Goal: Check status

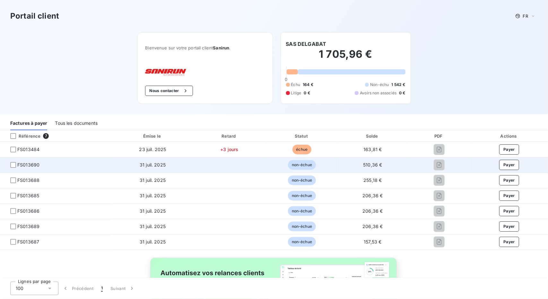
click at [299, 163] on span "non-échue" at bounding box center [302, 165] width 28 height 10
click at [170, 162] on td "31 juil. 2025" at bounding box center [153, 164] width 80 height 15
